Goal: Answer question/provide support: Share knowledge or assist other users

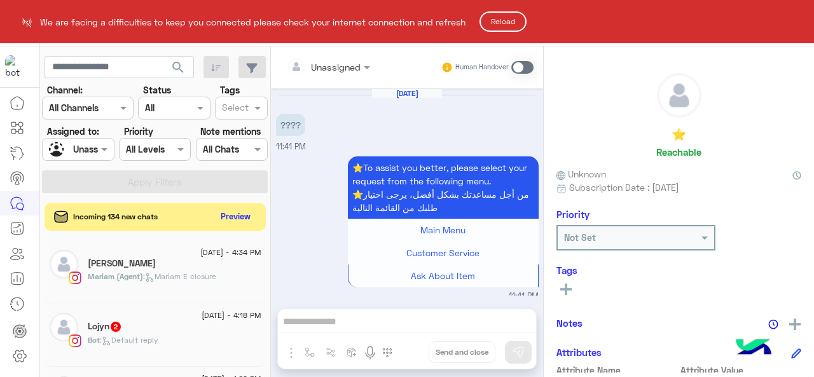
scroll to position [6, 0]
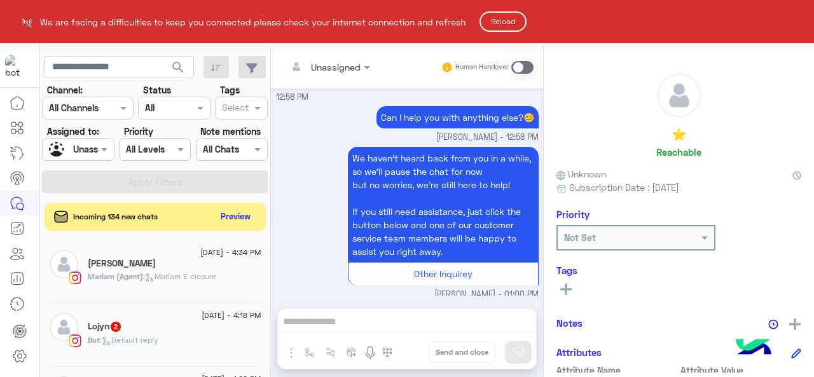
click at [501, 27] on button "Reload" at bounding box center [502, 21] width 47 height 20
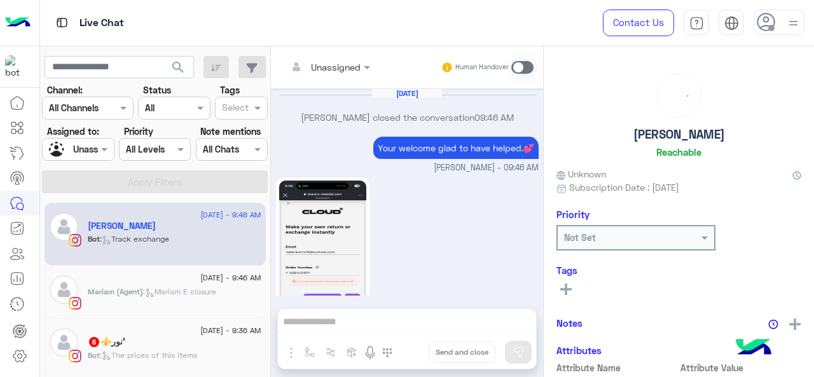
scroll to position [720, 0]
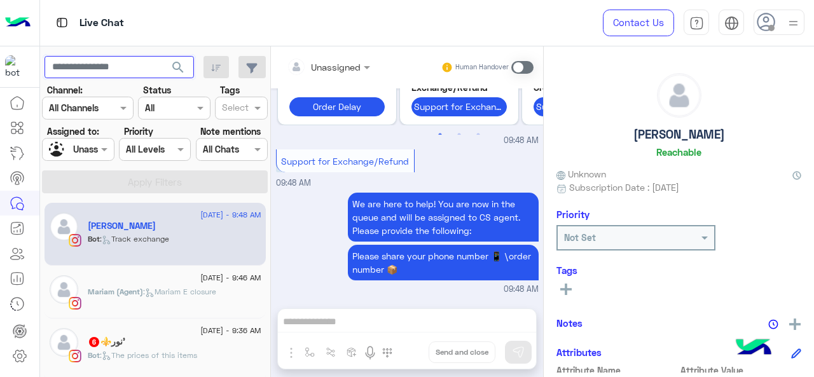
click at [123, 66] on input "text" at bounding box center [119, 67] width 149 height 23
click at [90, 147] on div at bounding box center [78, 149] width 71 height 15
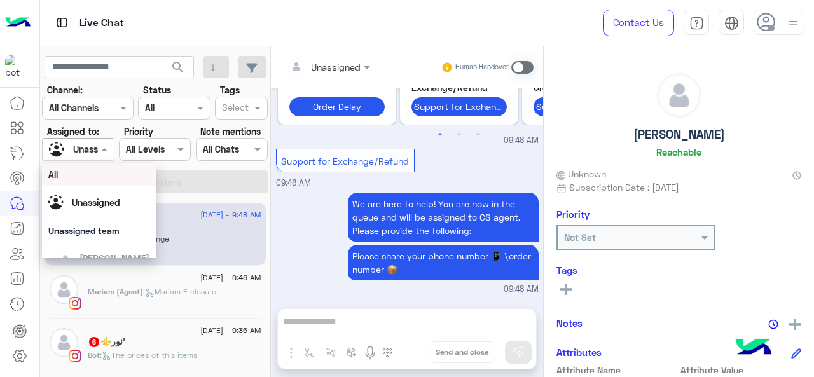
click at [109, 177] on div "All" at bounding box center [99, 174] width 102 height 13
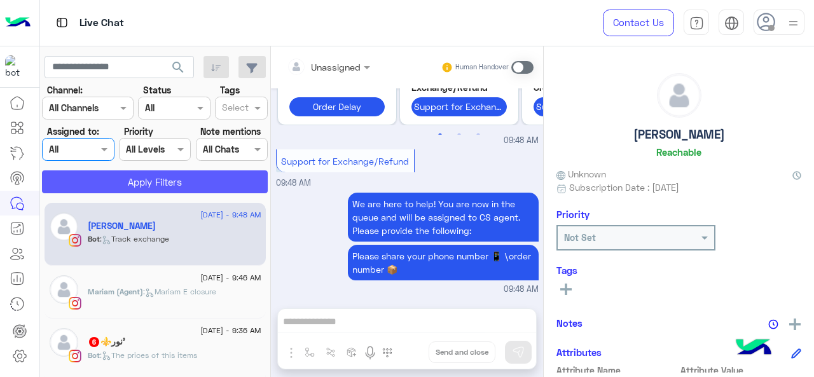
click at [99, 189] on button "Apply Filters" at bounding box center [155, 181] width 226 height 23
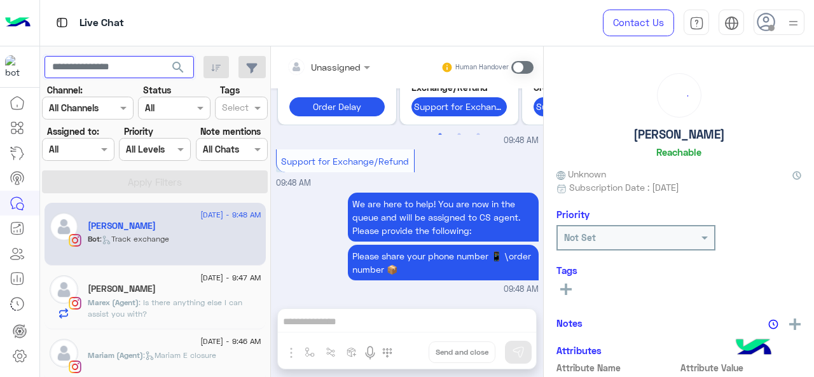
click at [113, 67] on input "text" at bounding box center [119, 67] width 149 height 23
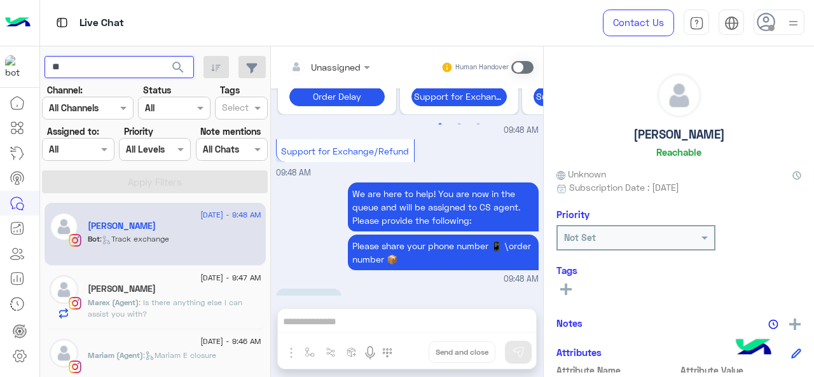
scroll to position [817, 0]
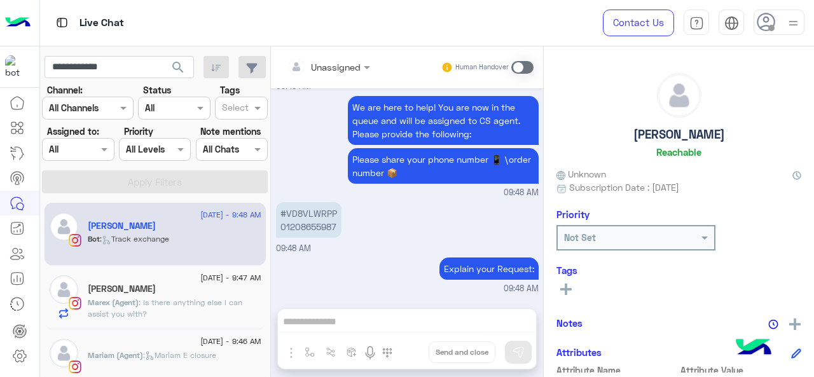
click at [186, 73] on span "search" at bounding box center [177, 67] width 15 height 15
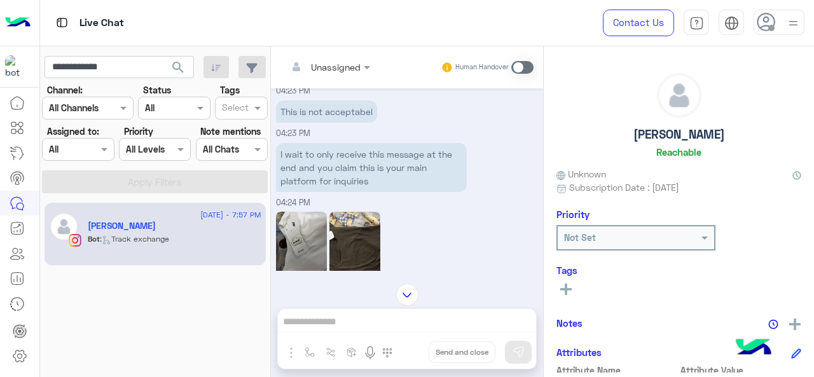
scroll to position [941, 0]
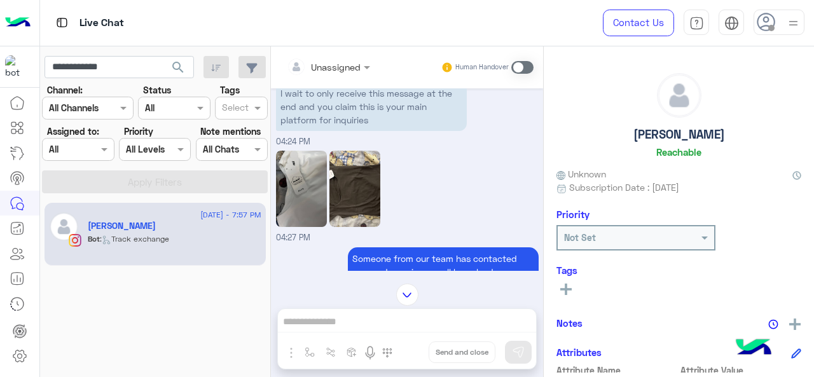
click at [309, 200] on img at bounding box center [301, 189] width 51 height 76
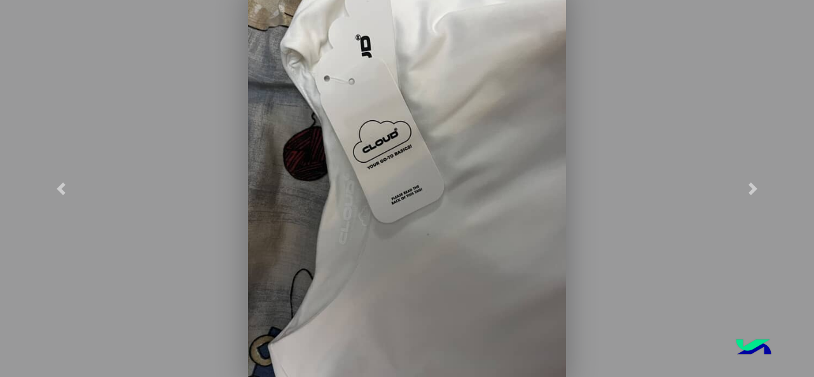
click at [641, 91] on modal-container at bounding box center [407, 188] width 814 height 377
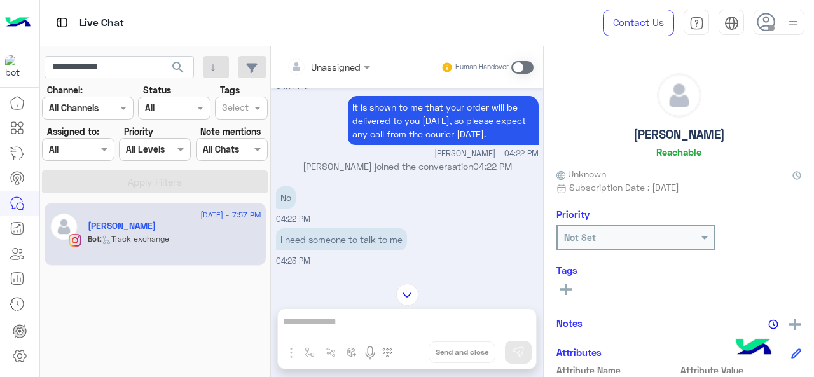
scroll to position [686, 0]
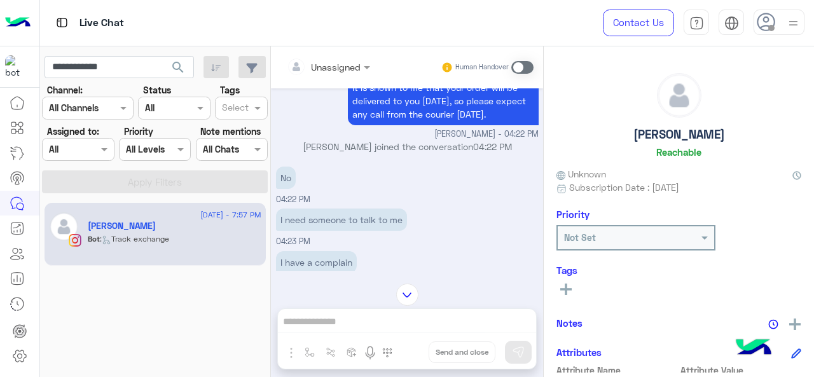
click at [285, 179] on p "No" at bounding box center [286, 178] width 20 height 22
click at [286, 173] on p "No" at bounding box center [286, 178] width 20 height 22
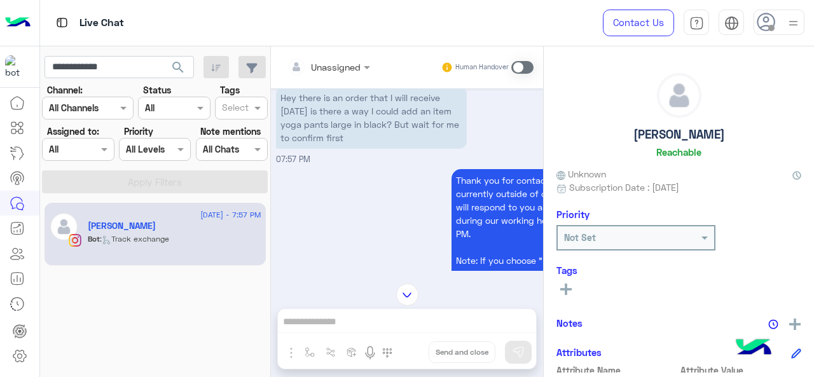
scroll to position [3280, 0]
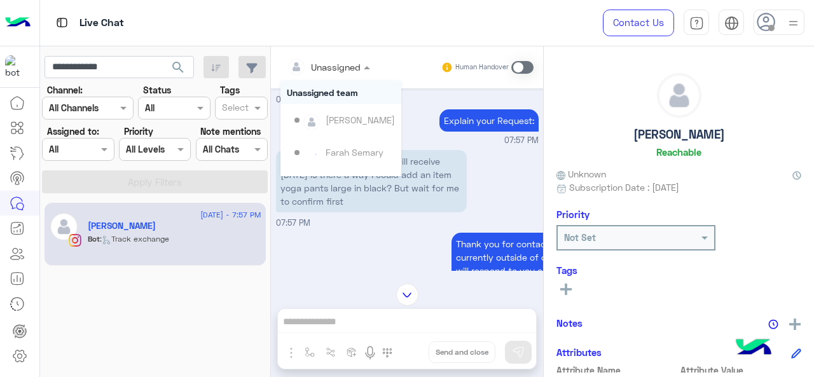
click at [348, 71] on div at bounding box center [328, 66] width 96 height 15
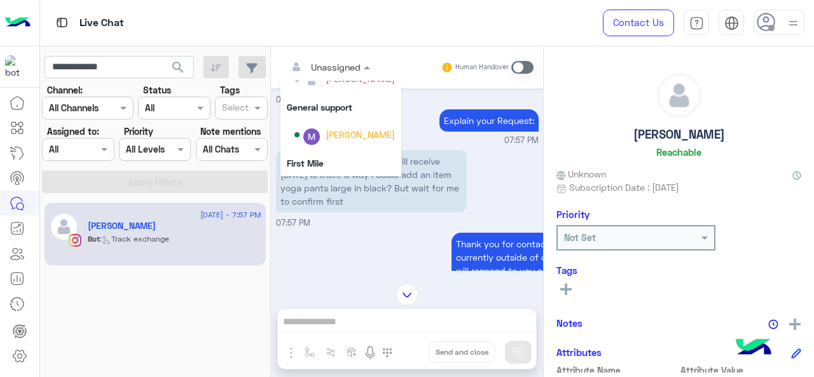
scroll to position [258, 0]
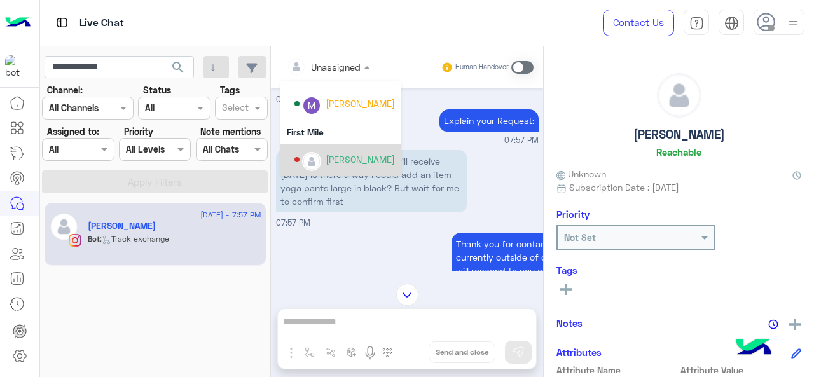
click at [329, 156] on div "Mariam Ahmed" at bounding box center [360, 159] width 69 height 13
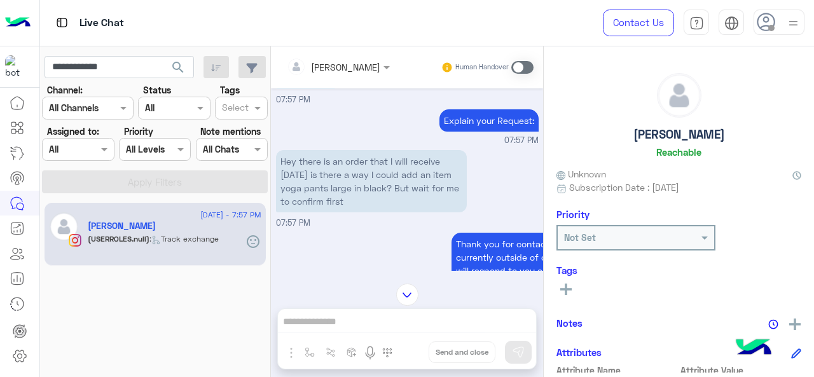
scroll to position [3594, 0]
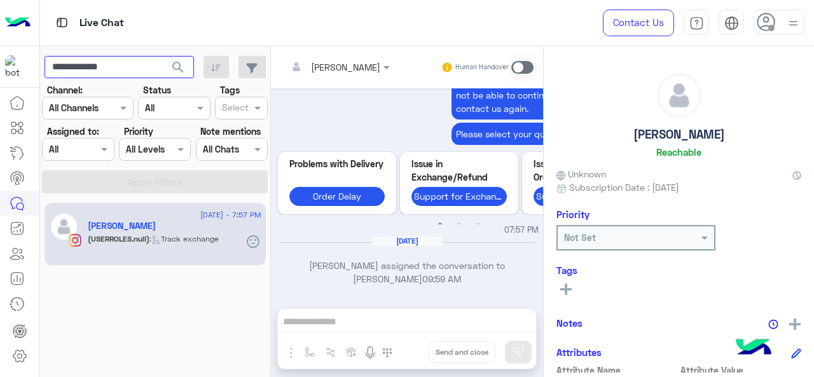
click at [129, 73] on input "**********" at bounding box center [119, 67] width 149 height 23
click at [172, 66] on span "search" at bounding box center [177, 67] width 15 height 15
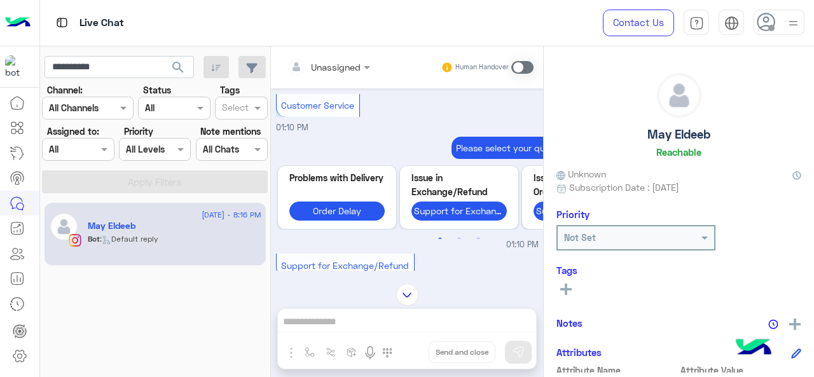
scroll to position [243, 0]
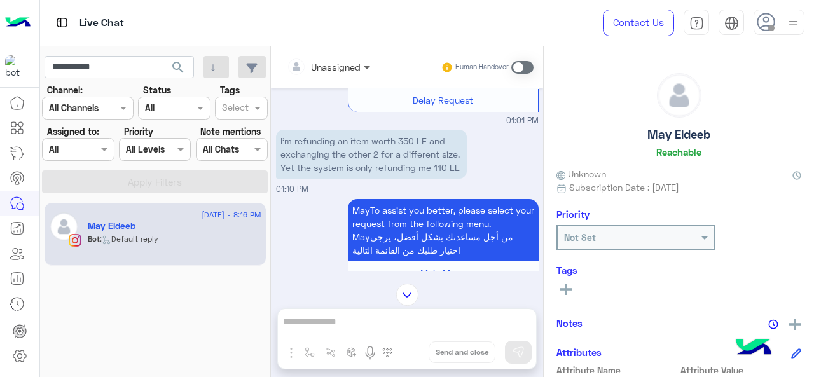
click at [366, 70] on span at bounding box center [369, 66] width 16 height 13
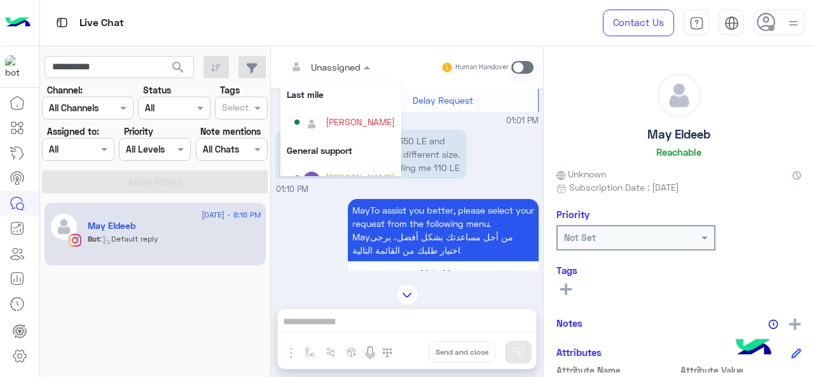
scroll to position [254, 0]
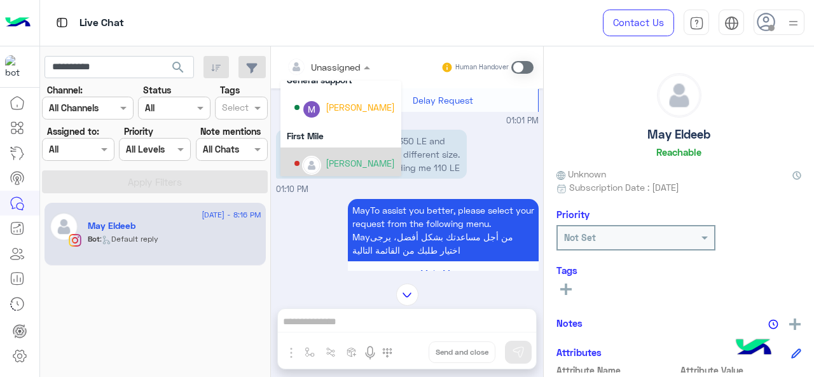
click at [674, 244] on div "Not Set" at bounding box center [628, 237] width 141 height 13
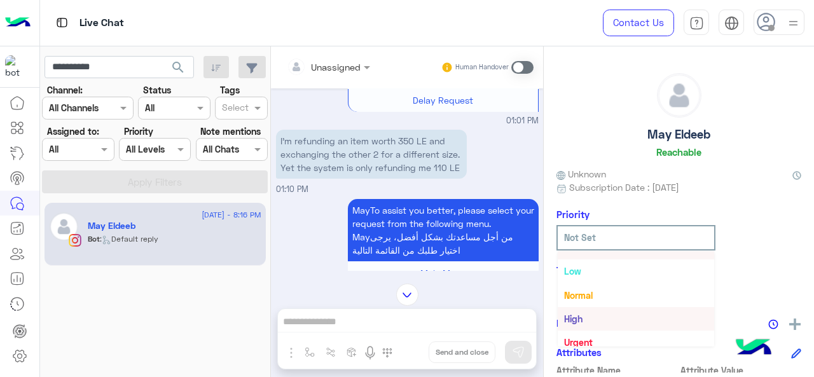
scroll to position [23, 0]
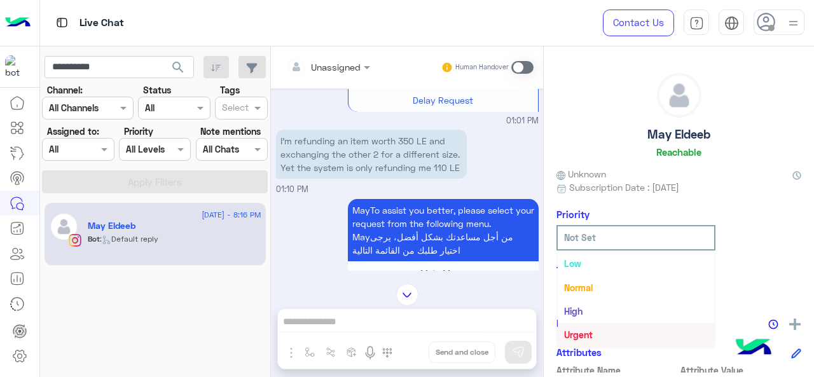
click at [623, 329] on div "Urgent" at bounding box center [636, 335] width 156 height 24
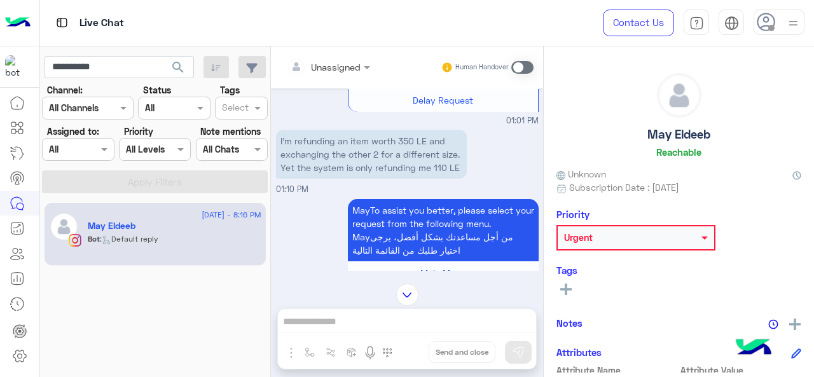
click at [329, 67] on input "text" at bounding box center [313, 66] width 52 height 13
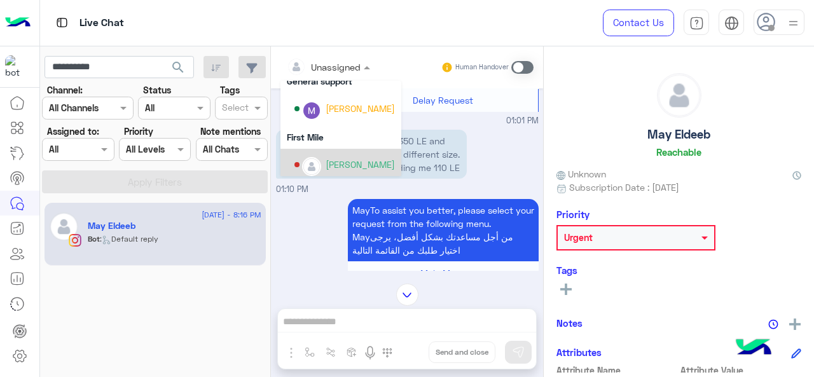
scroll to position [254, 0]
click at [341, 165] on div "Mariam Ahmed" at bounding box center [360, 162] width 69 height 13
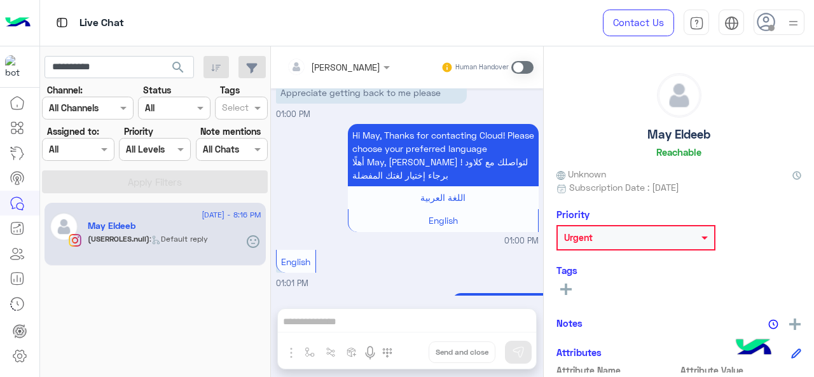
scroll to position [3273, 0]
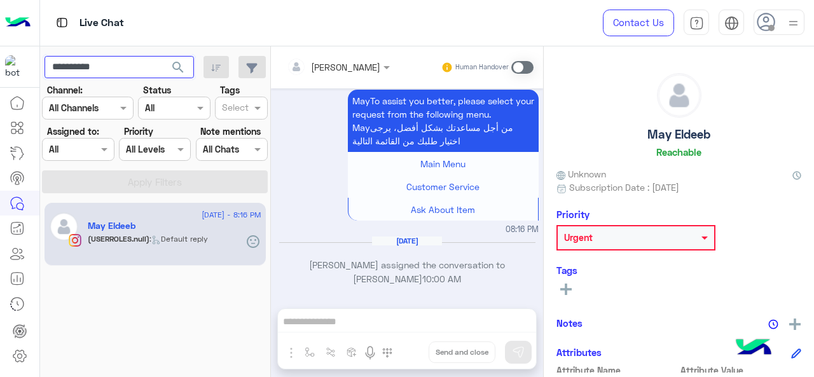
click at [122, 71] on input "**********" at bounding box center [119, 67] width 149 height 23
type input "*"
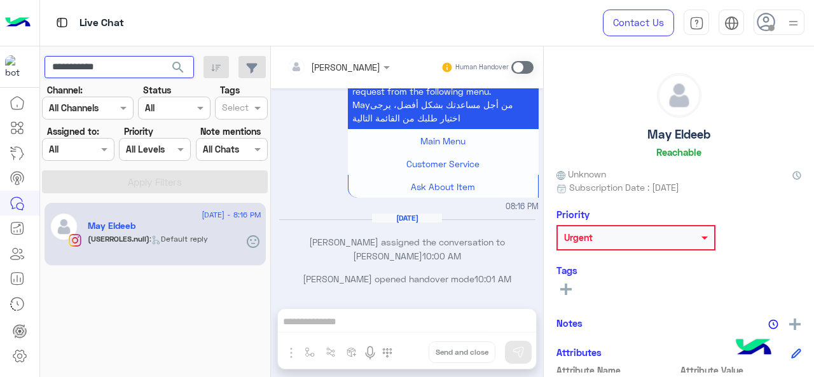
scroll to position [3296, 0]
type input "**********"
click at [180, 64] on span "search" at bounding box center [177, 67] width 15 height 15
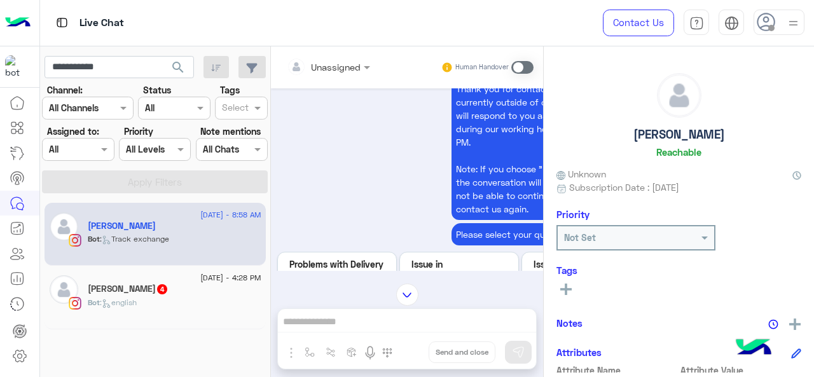
scroll to position [796, 0]
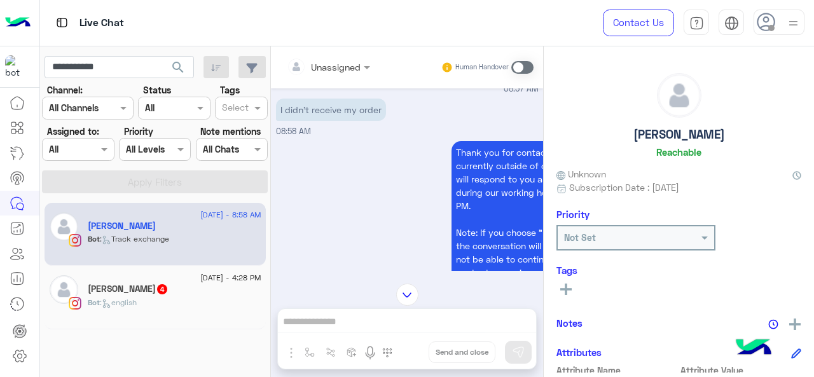
click at [349, 66] on div at bounding box center [328, 66] width 96 height 15
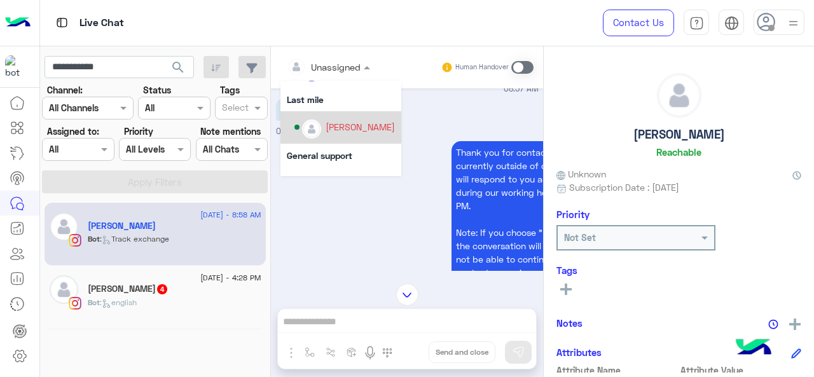
scroll to position [191, 0]
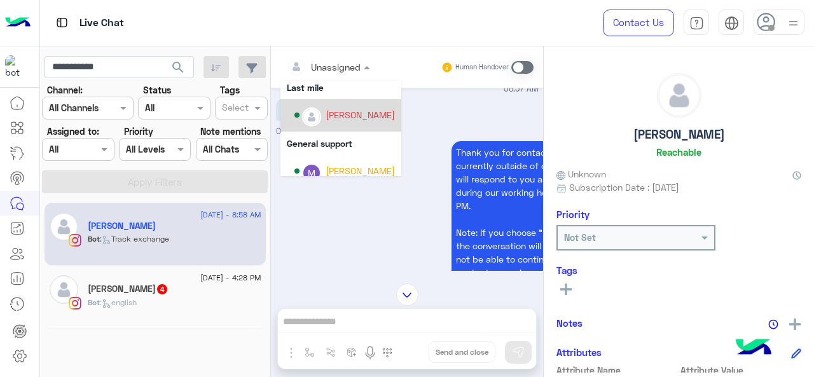
click at [344, 115] on div "Jana Aboelseoud" at bounding box center [360, 114] width 69 height 13
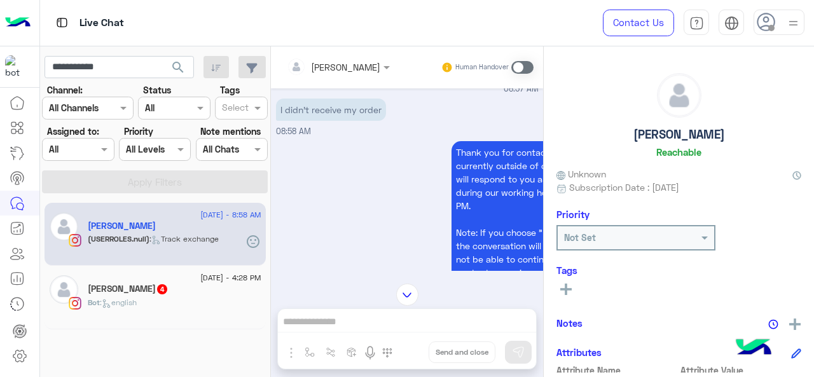
scroll to position [983, 0]
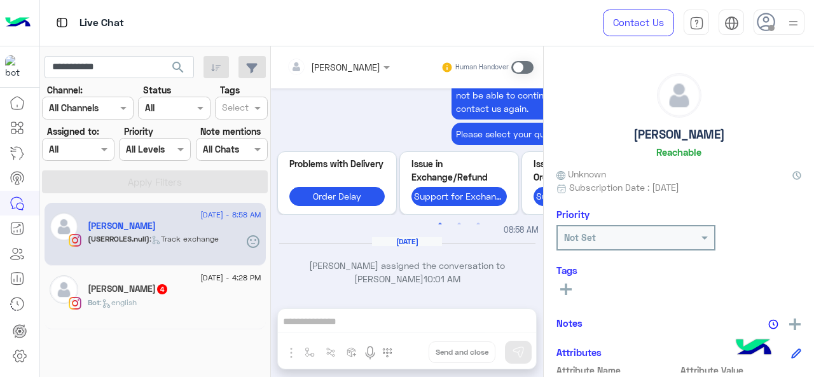
click at [173, 292] on div "Manar Ahmed 4" at bounding box center [175, 290] width 174 height 13
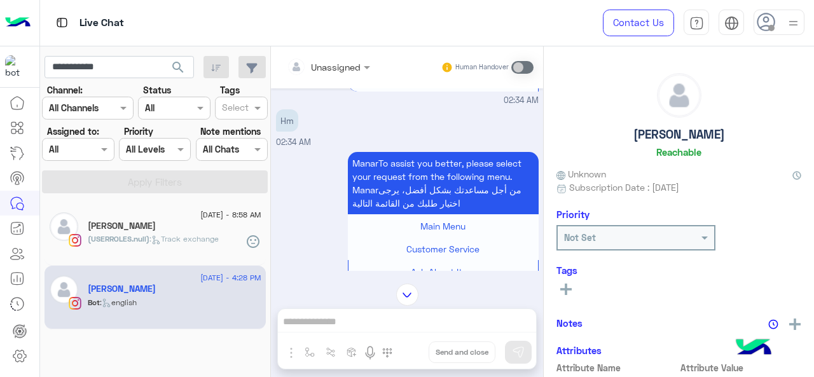
scroll to position [262, 0]
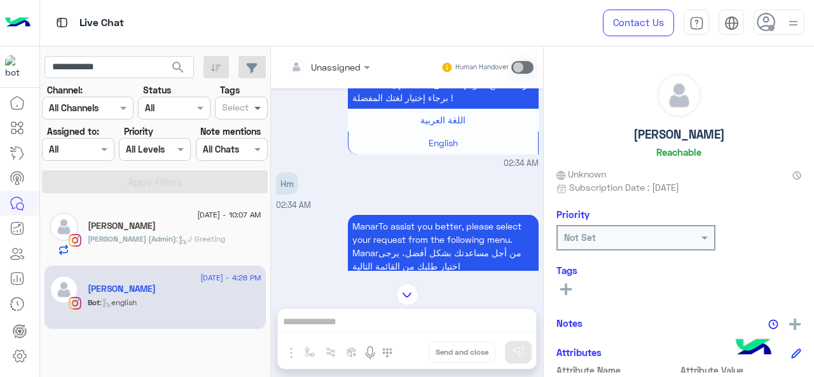
click at [257, 111] on span at bounding box center [259, 107] width 16 height 13
click at [247, 128] on div "Follow up" at bounding box center [241, 133] width 40 height 13
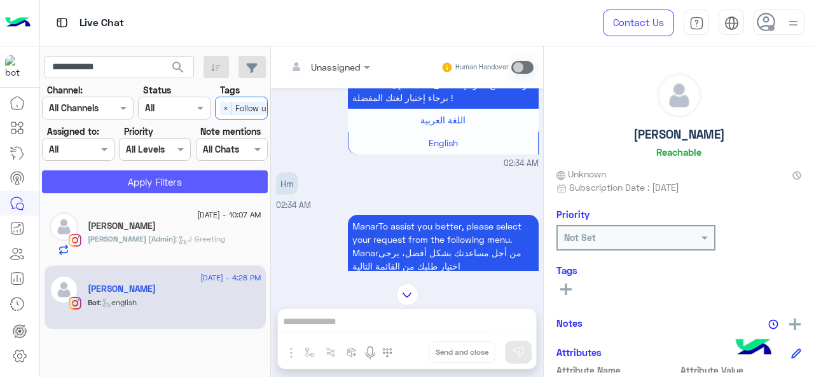
click at [207, 177] on button "Apply Filters" at bounding box center [155, 181] width 226 height 23
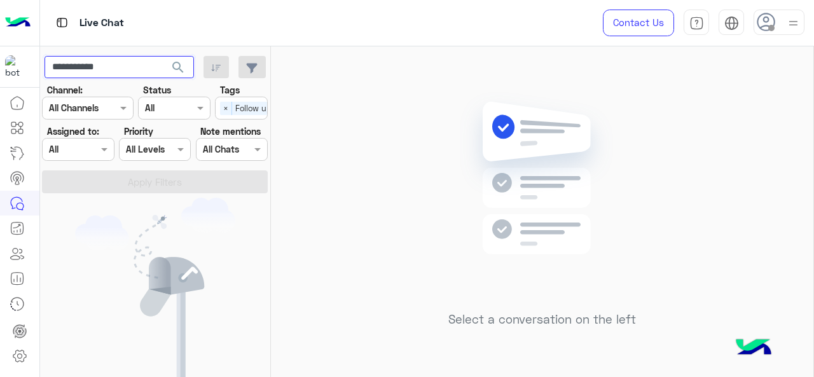
click at [138, 71] on input "**********" at bounding box center [119, 67] width 149 height 23
click at [184, 66] on span "search" at bounding box center [177, 67] width 15 height 15
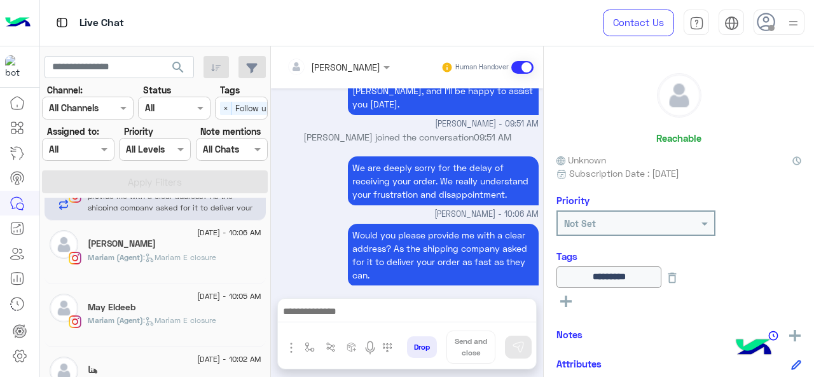
scroll to position [64, 0]
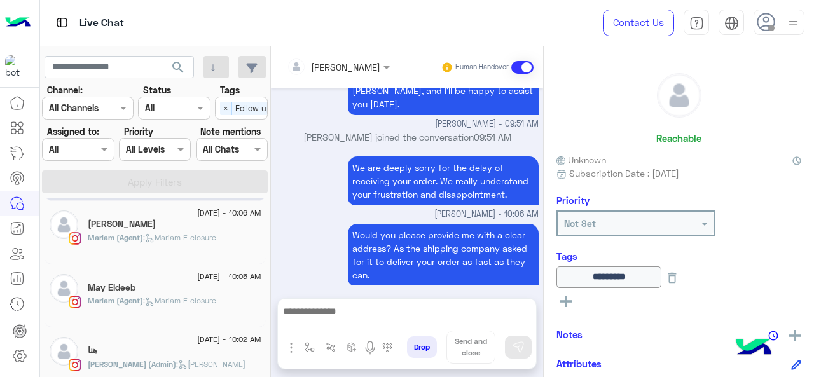
click at [139, 300] on span "Mariam (Agent)" at bounding box center [115, 301] width 55 height 10
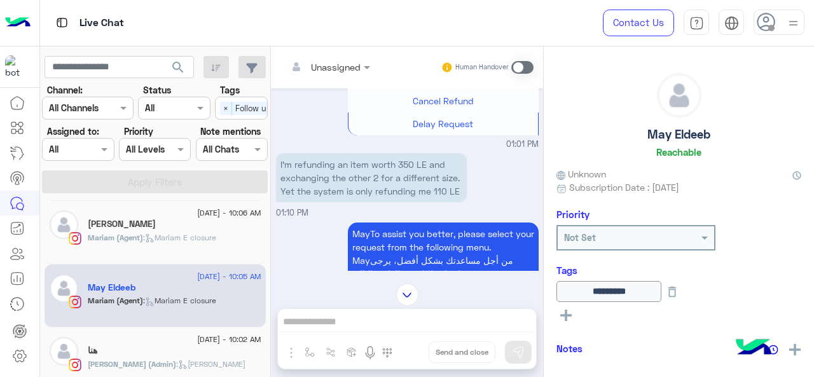
scroll to position [700, 0]
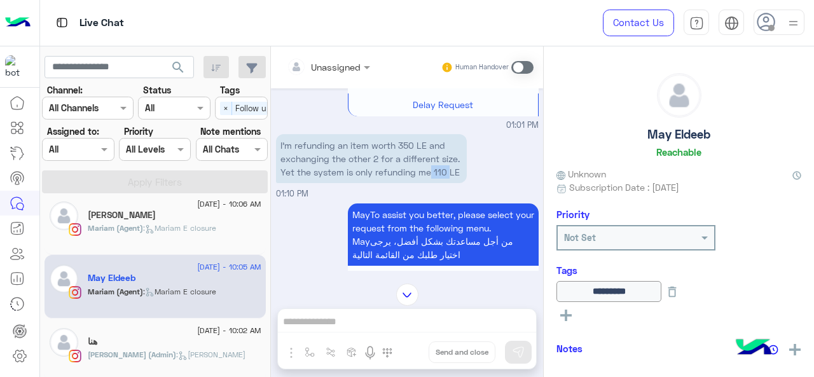
drag, startPoint x: 432, startPoint y: 198, endPoint x: 451, endPoint y: 193, distance: 19.0
click at [451, 183] on p "I’m refunding an item worth 350 LE and exchanging the other 2 for a different s…" at bounding box center [371, 158] width 191 height 49
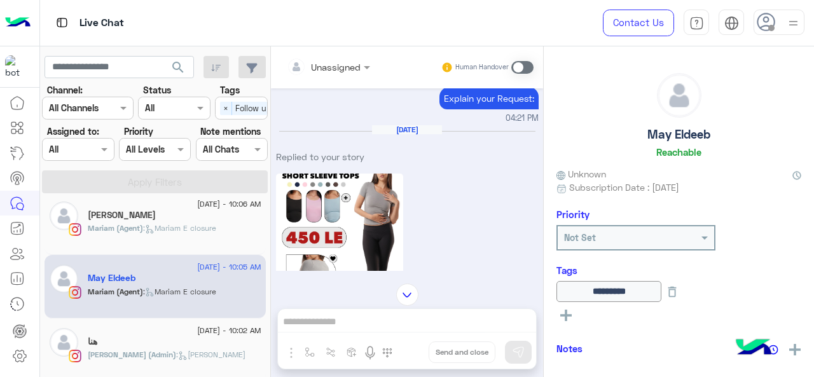
scroll to position [2862, 0]
